Goal: Navigation & Orientation: Find specific page/section

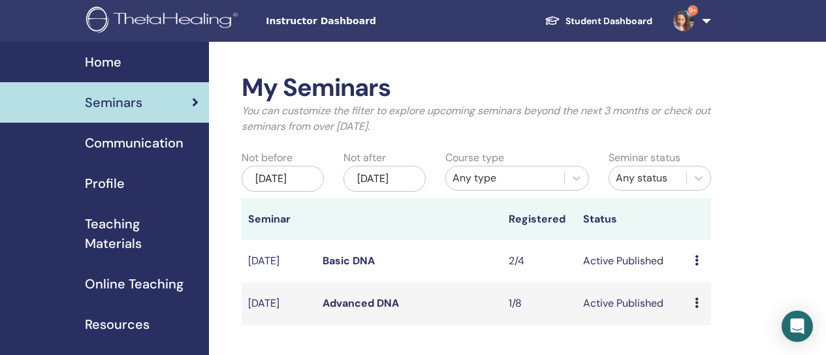
scroll to position [59, 0]
click at [99, 57] on span "Home" at bounding box center [103, 62] width 37 height 20
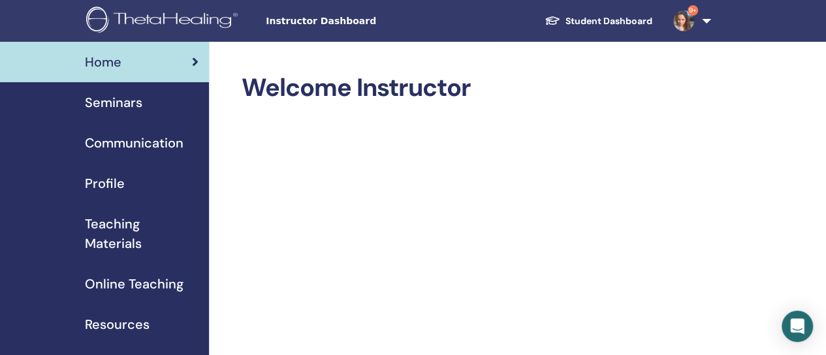
click at [118, 101] on span "Seminars" at bounding box center [113, 103] width 57 height 20
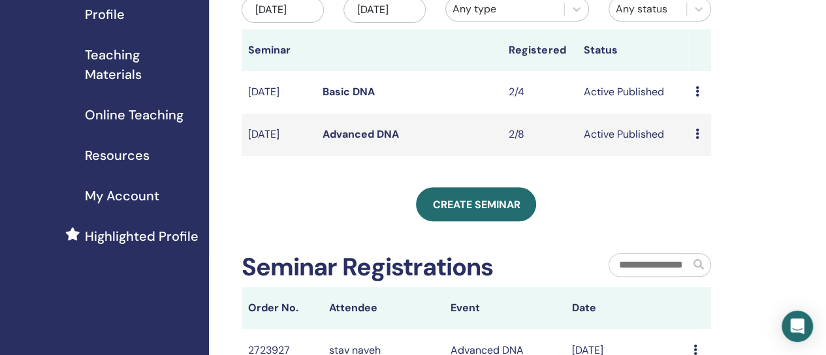
scroll to position [196, 0]
